Goal: Find specific page/section: Find specific page/section

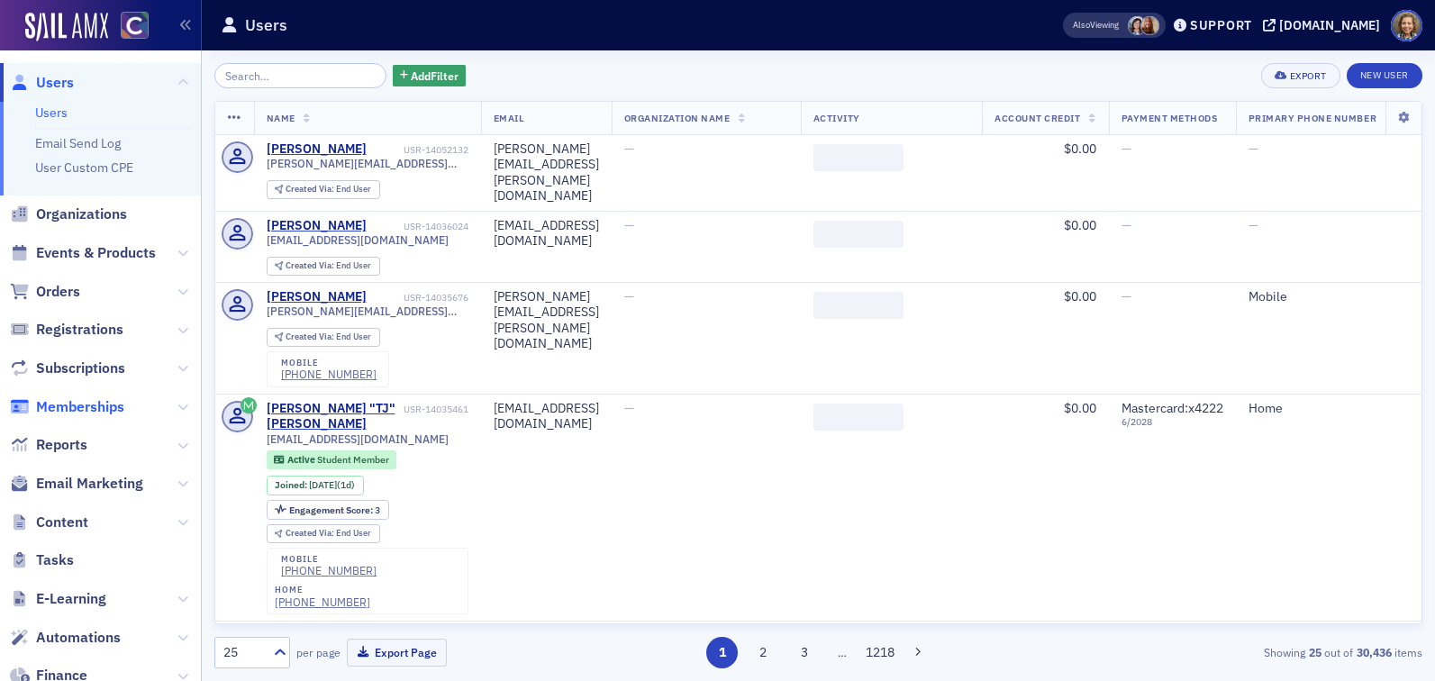
click at [58, 409] on span "Memberships" at bounding box center [80, 407] width 88 height 20
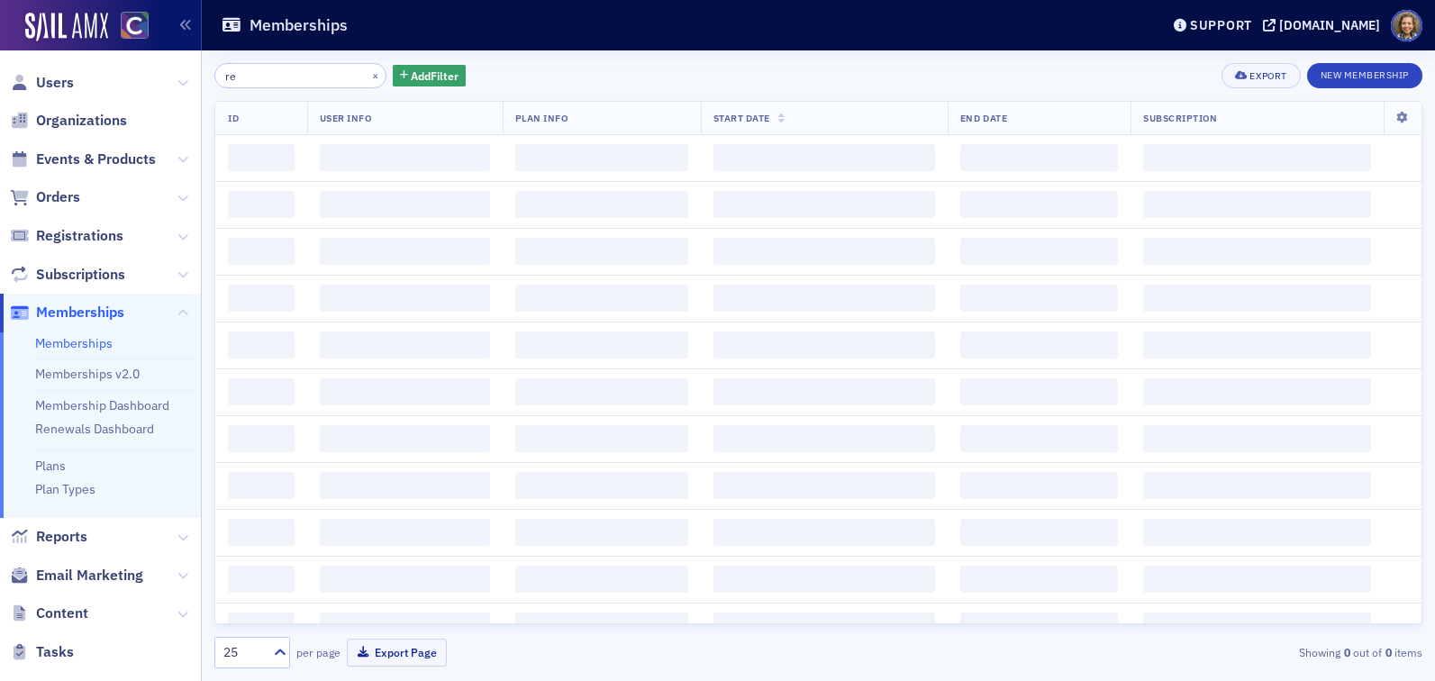
type input "r"
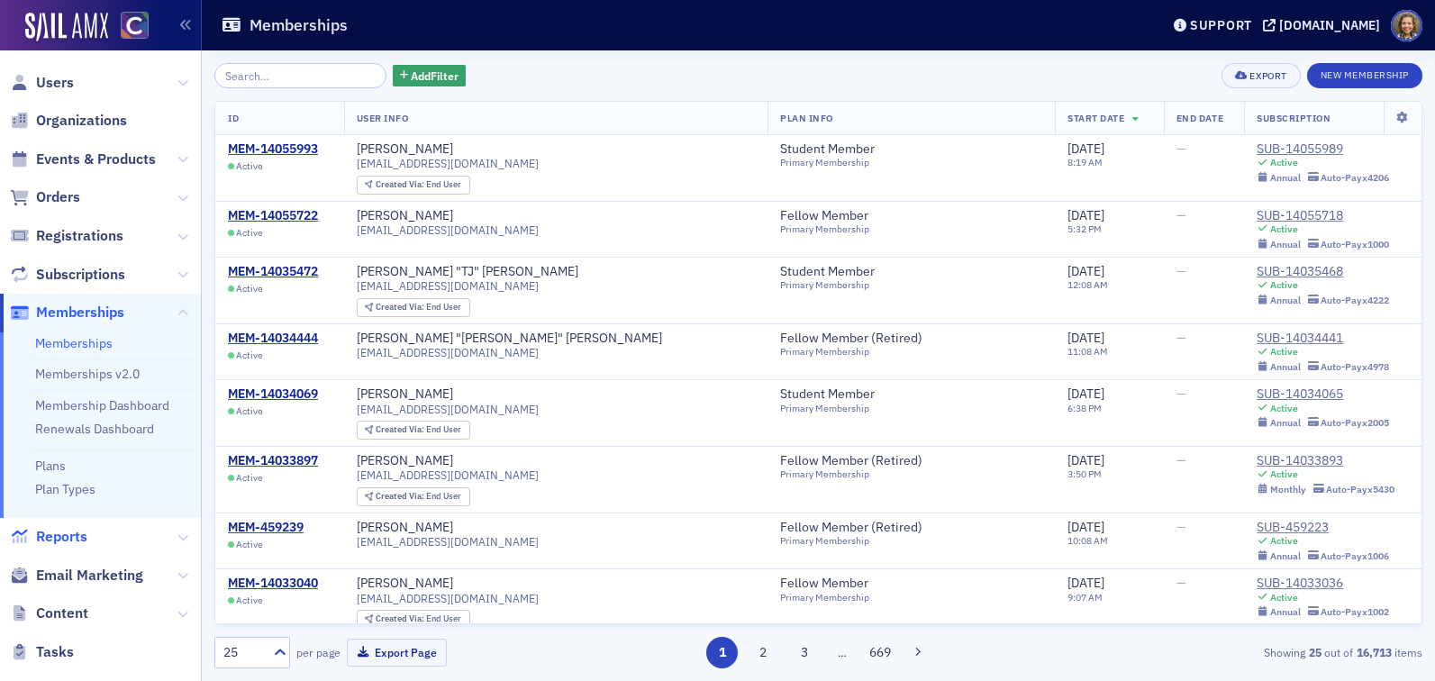
click at [51, 535] on span "Reports" at bounding box center [61, 537] width 51 height 20
